Goal: Information Seeking & Learning: Check status

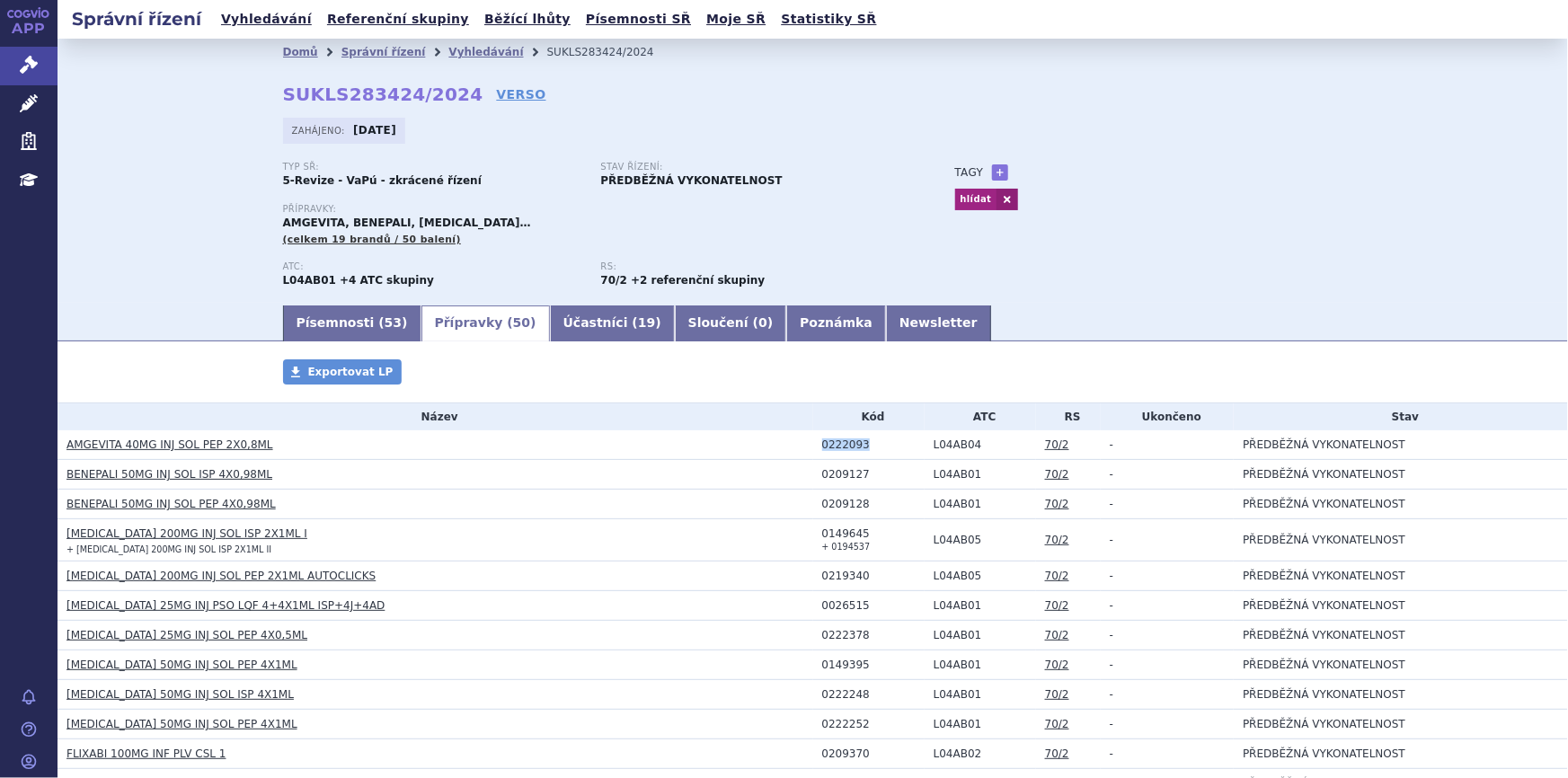
scroll to position [44, 0]
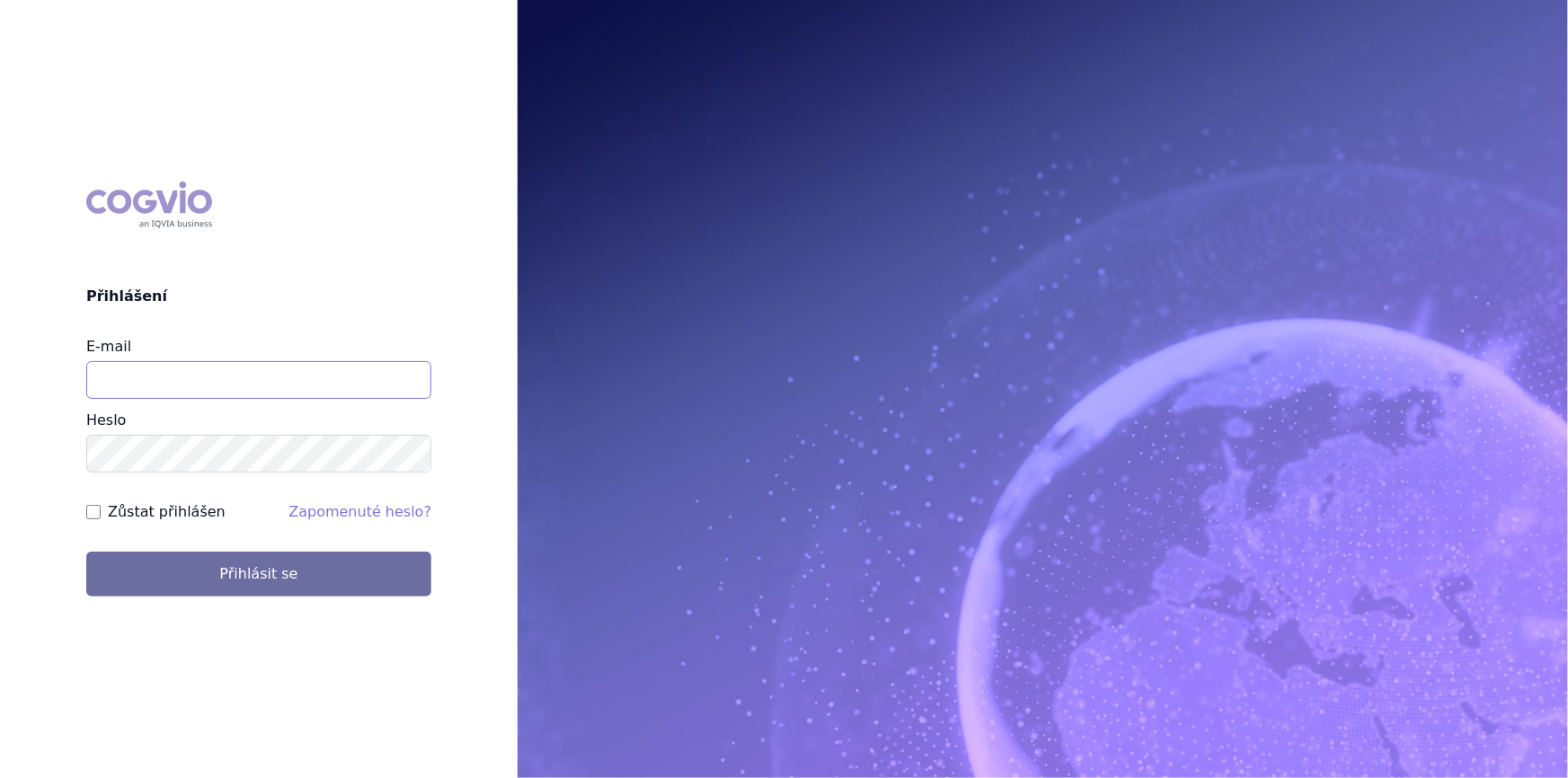
drag, startPoint x: 153, startPoint y: 393, endPoint x: 127, endPoint y: 413, distance: 32.8
click at [153, 393] on input "E-mail" at bounding box center [258, 380] width 345 height 37
type input "nikola.odlozilikova@vzp.cz"
click at [86, 552] on button "Přihlásit se" at bounding box center [258, 575] width 345 height 45
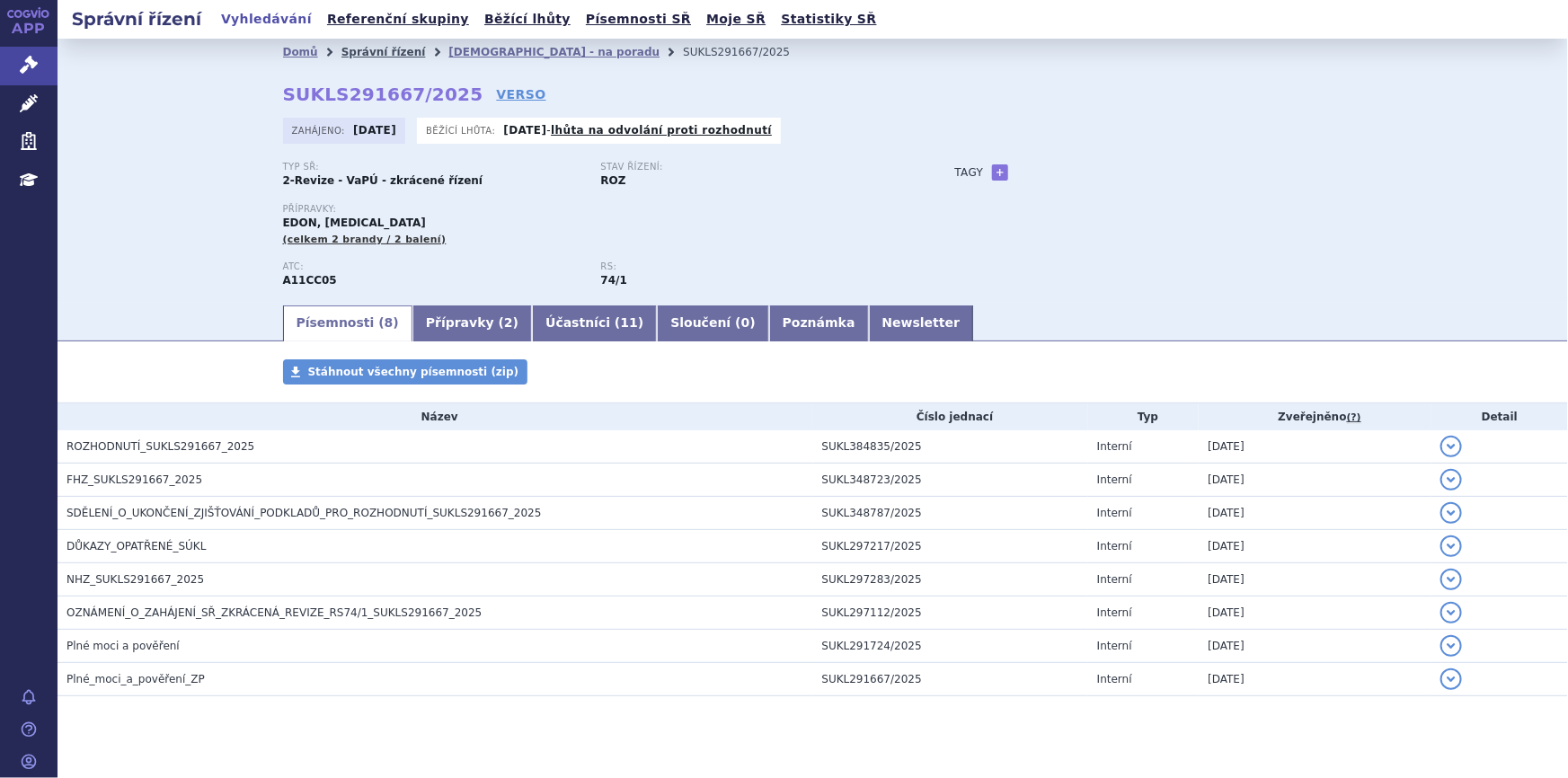
click at [353, 53] on link "Správní řízení" at bounding box center [384, 52] width 84 height 13
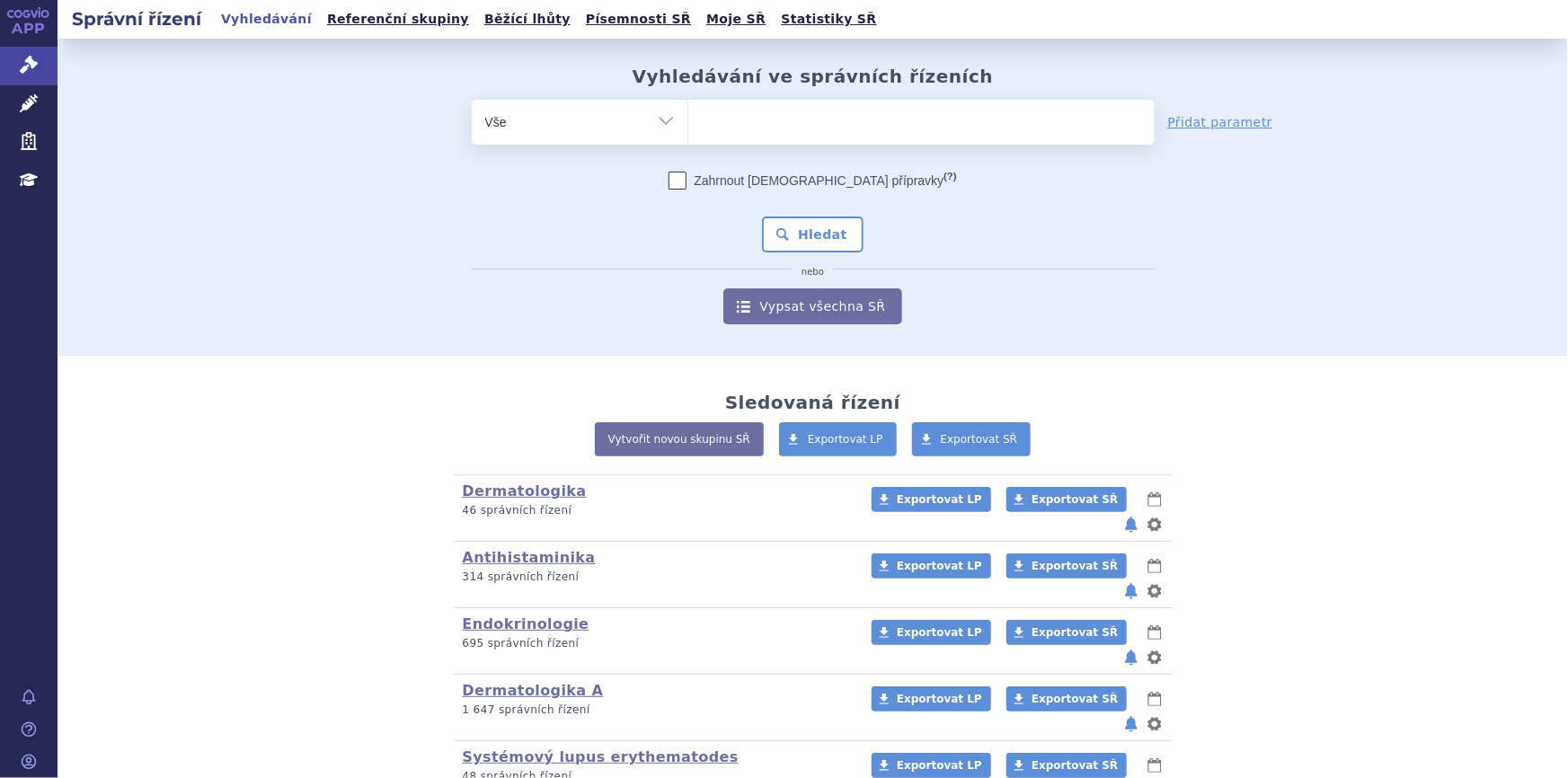
click at [858, 128] on ul at bounding box center [921, 119] width 466 height 37
click at [688, 128] on select at bounding box center [687, 122] width 1 height 45
paste input "SUKLS238180/2025"
type input "SUKLS238180/2025"
select select "SUKLS238180/2025"
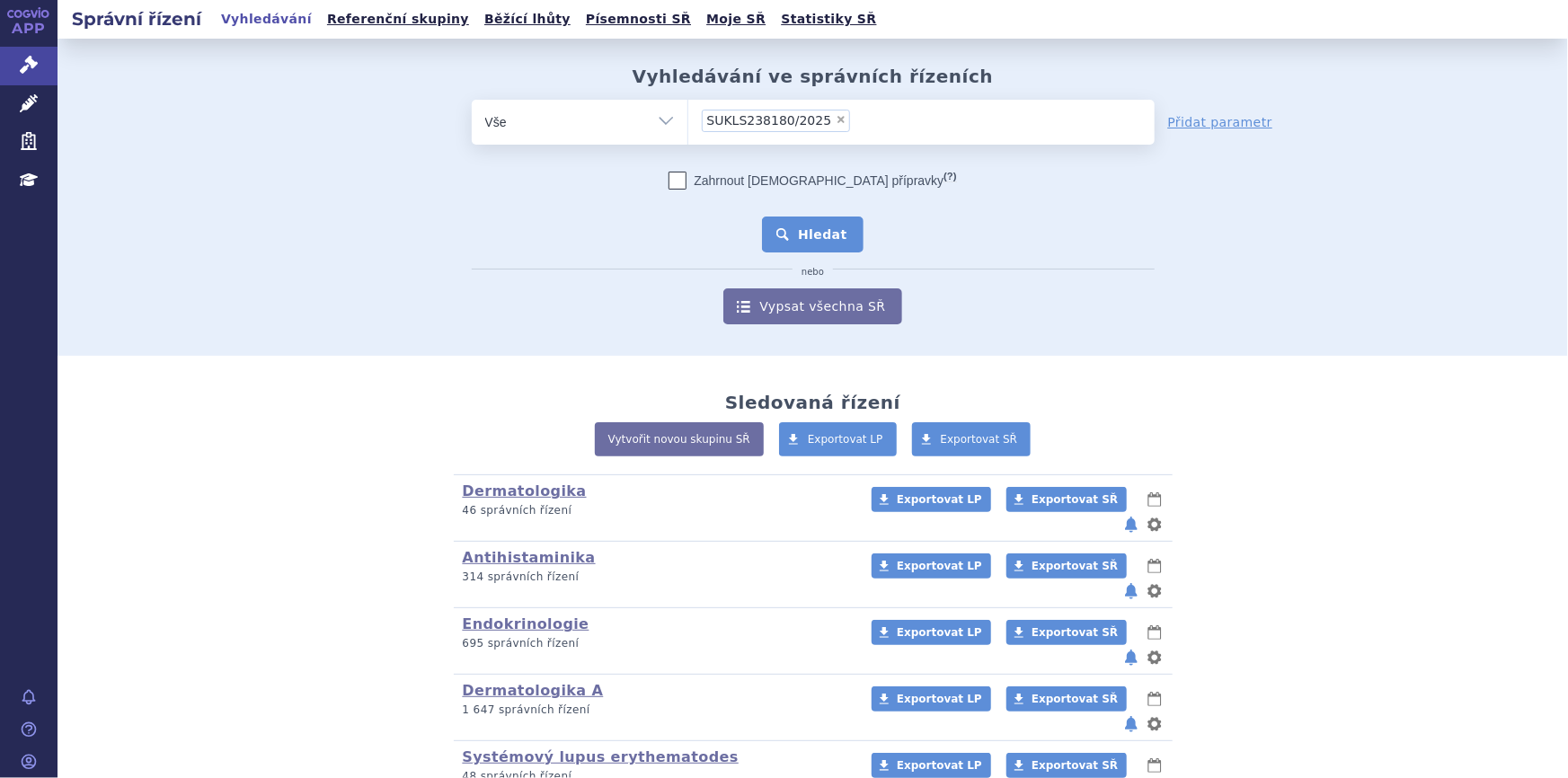
click at [833, 228] on button "Hledat" at bounding box center [812, 235] width 101 height 36
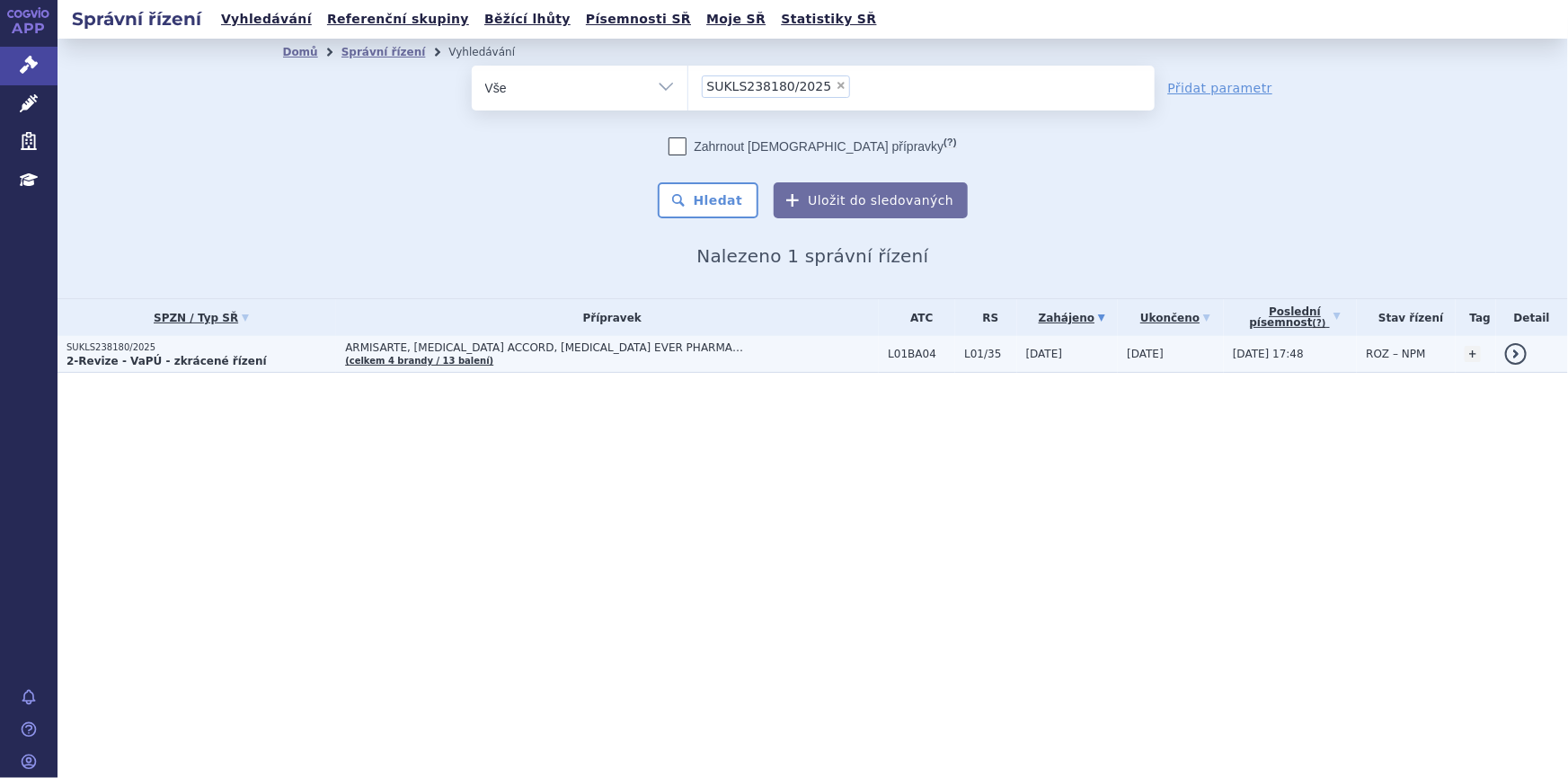
click at [587, 365] on td "ARMISARTE, PEMETREXED ACCORD, PEMETREXED EVER PHARMA… (celkem 4 brandy / 13 bal…" at bounding box center [607, 355] width 543 height 37
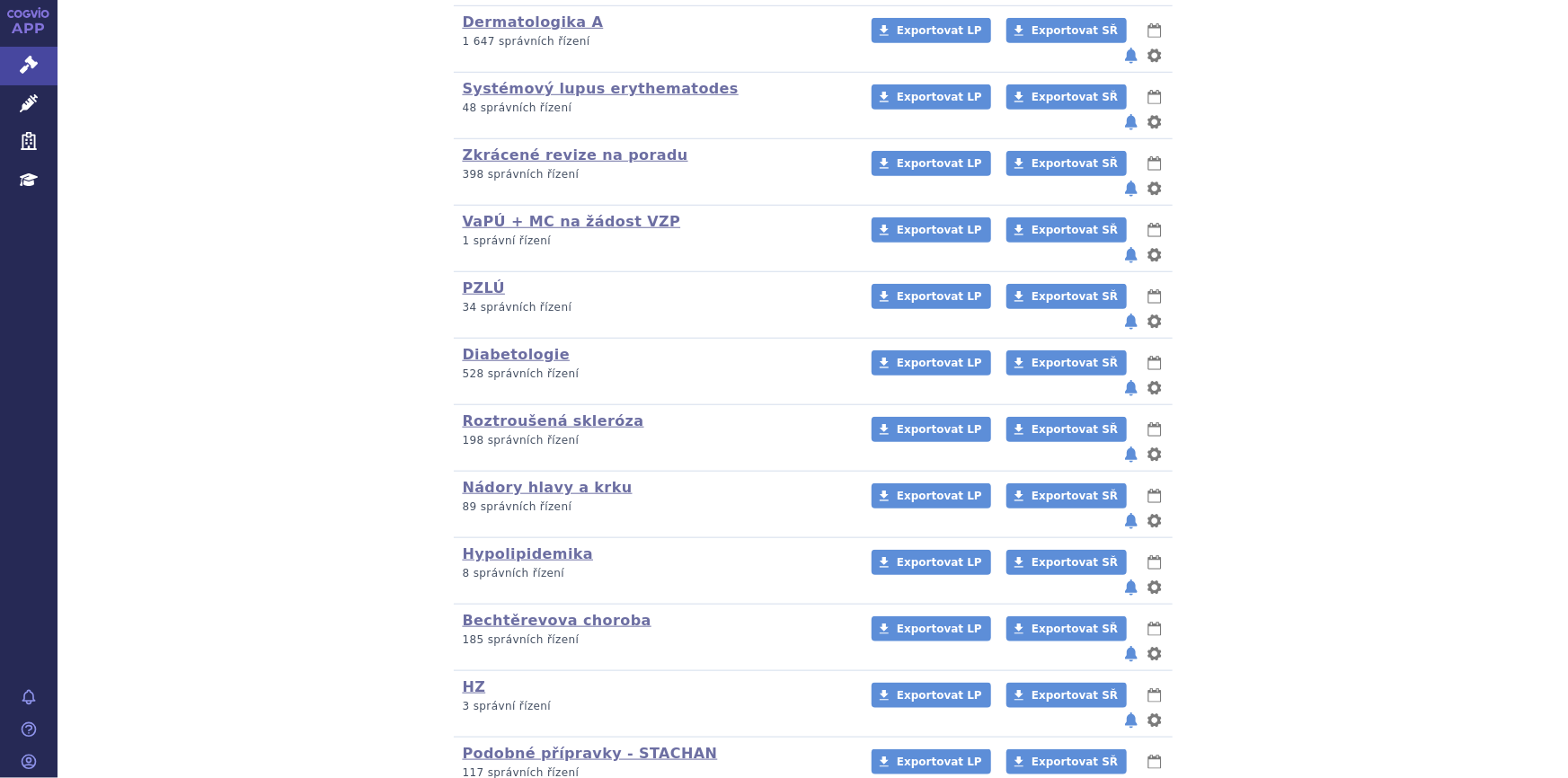
scroll to position [769, 0]
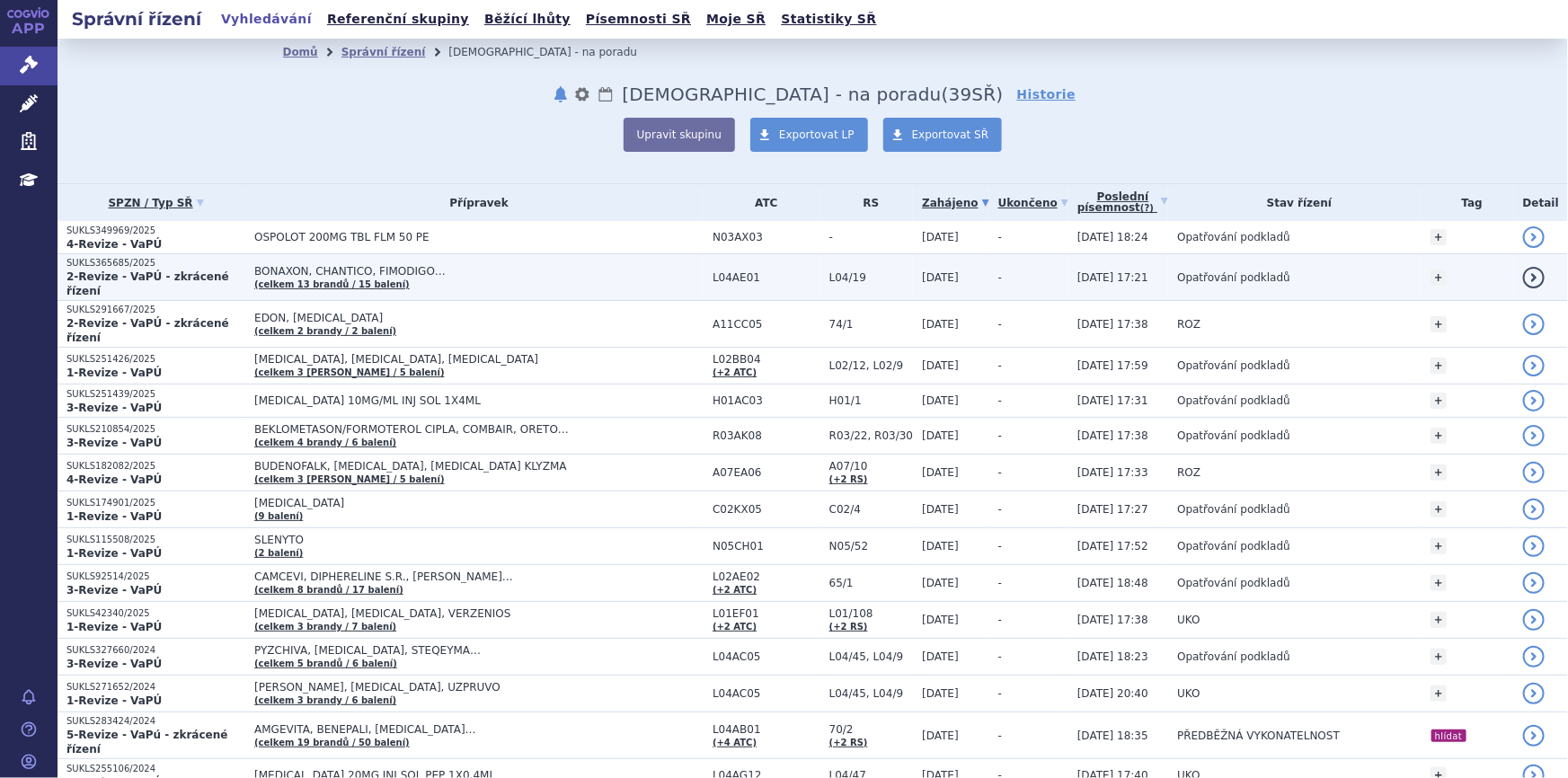
click at [456, 270] on span "BONAXON, CHANTICO, FIMODIGO…" at bounding box center [479, 271] width 450 height 13
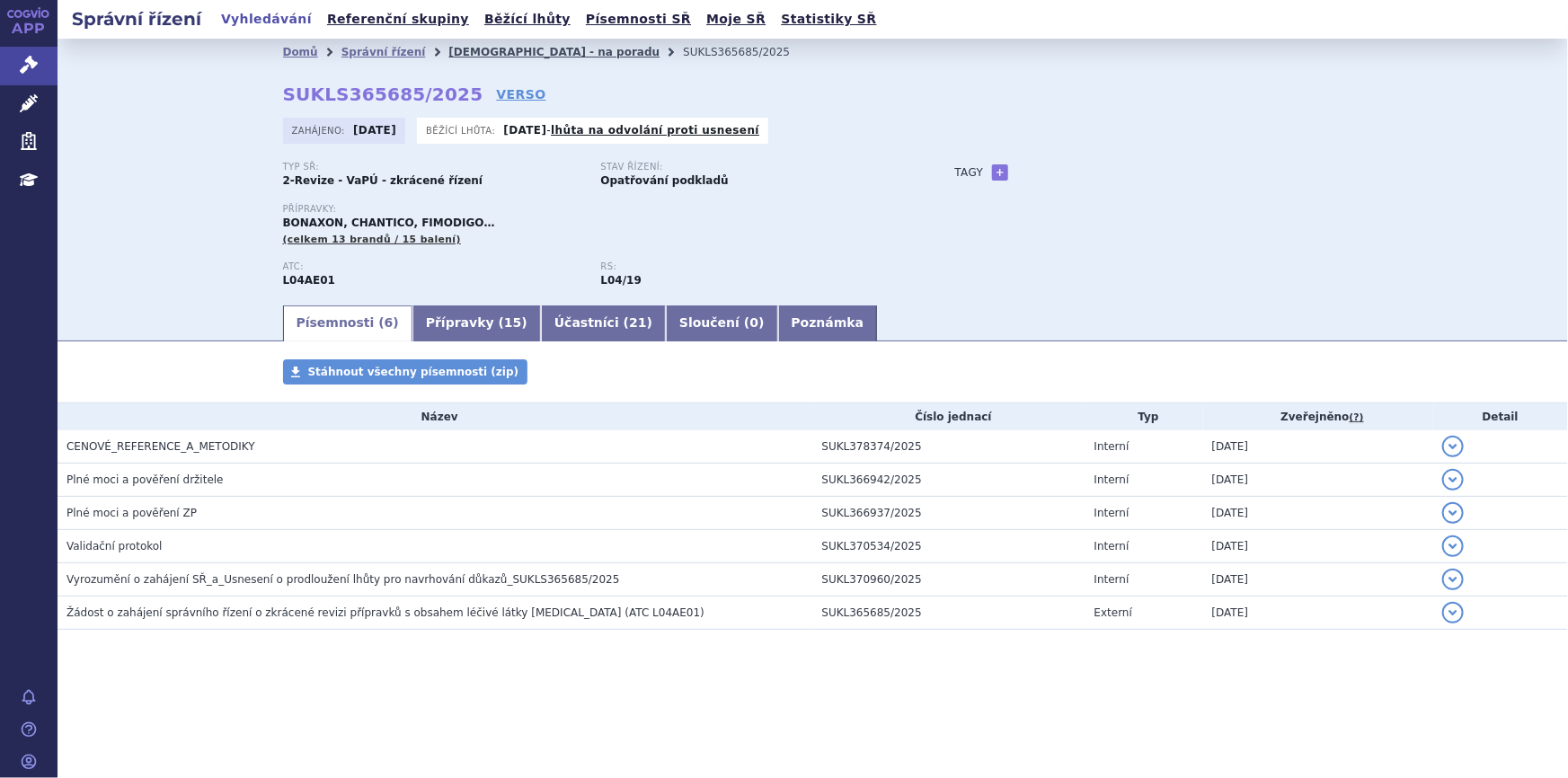
click at [476, 53] on link "[DEMOGRAPHIC_DATA] - na poradu" at bounding box center [554, 52] width 211 height 13
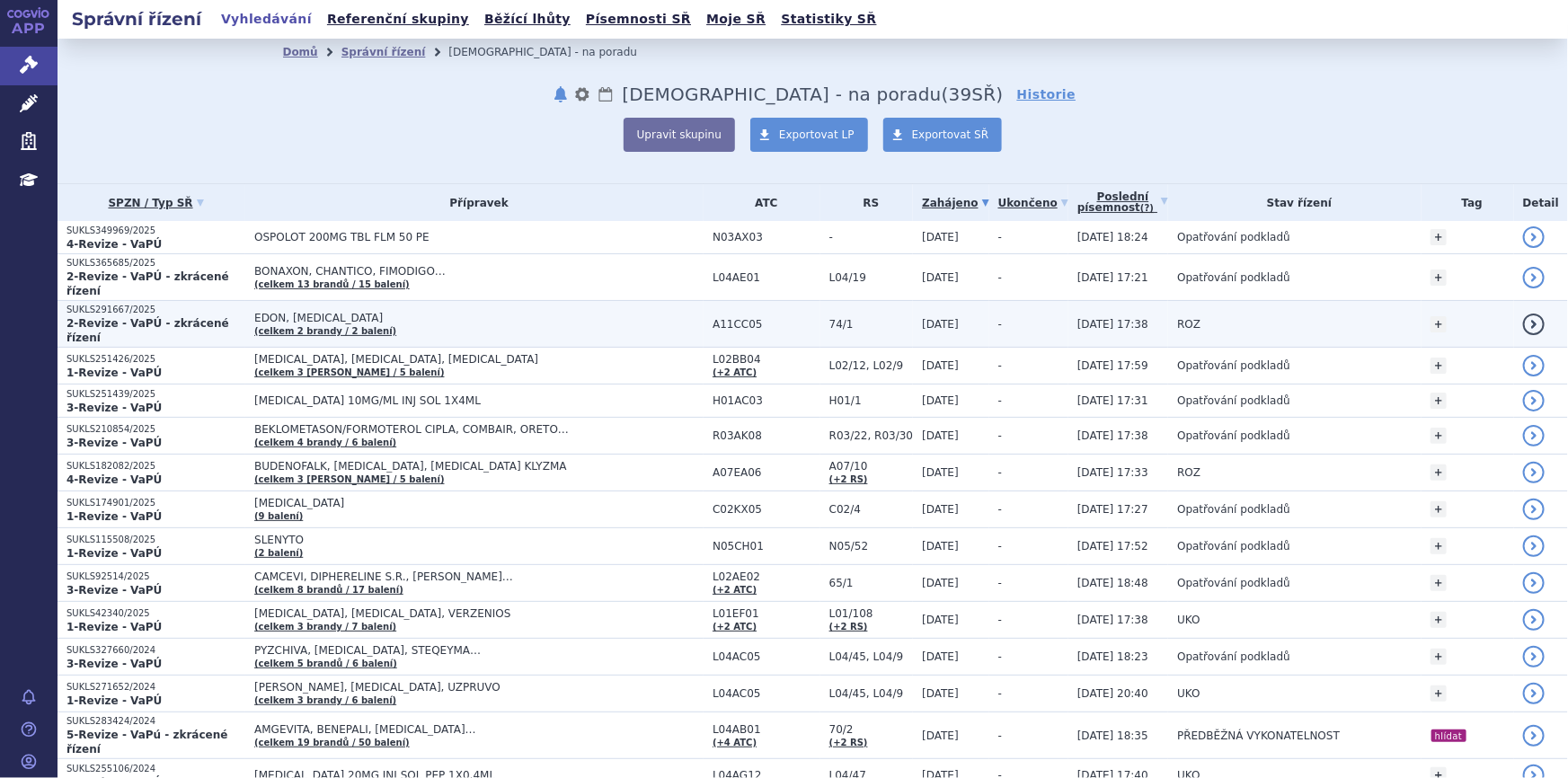
click at [430, 312] on span "EDON, [MEDICAL_DATA]" at bounding box center [479, 318] width 450 height 13
